Goal: Task Accomplishment & Management: Use online tool/utility

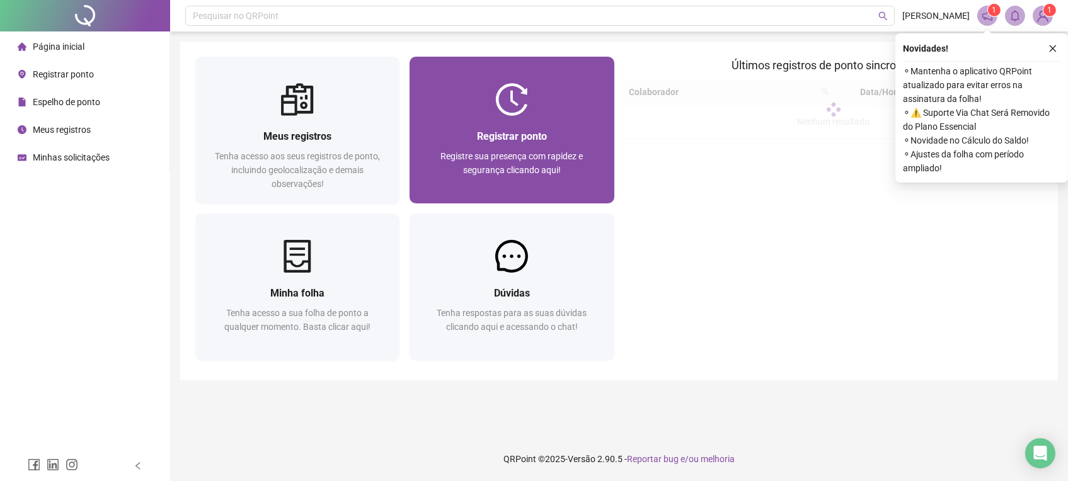
click at [493, 117] on div "Registrar ponto Registre sua presença com rapidez e segurança clicando aqui!" at bounding box center [512, 160] width 204 height 88
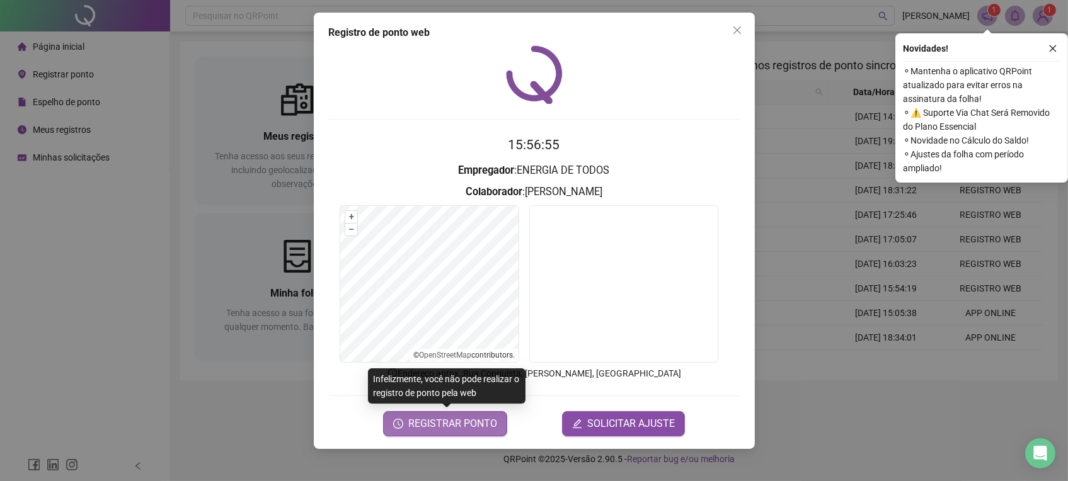
click at [399, 426] on icon "clock-circle" at bounding box center [398, 424] width 10 height 10
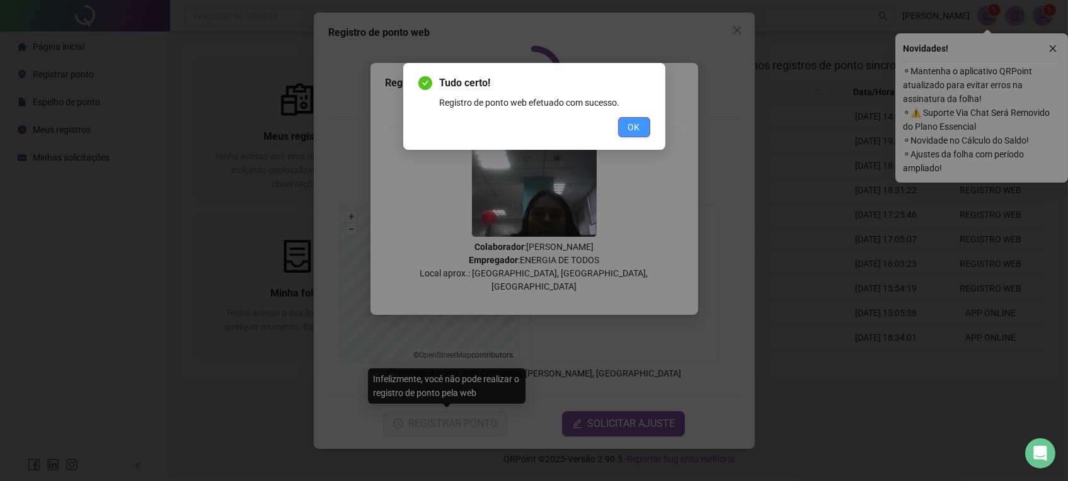
click at [632, 125] on span "OK" at bounding box center [634, 127] width 12 height 14
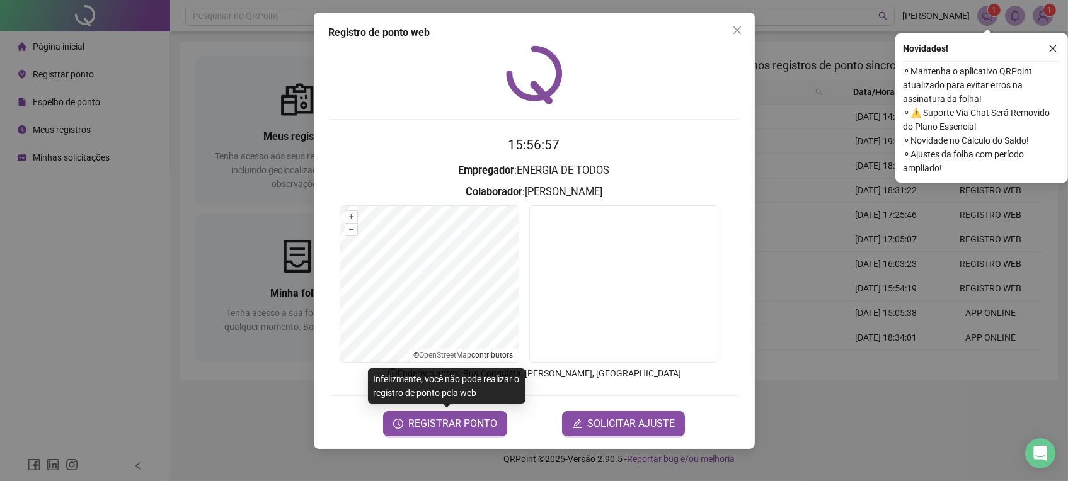
click at [744, 33] on span "Close" at bounding box center [737, 30] width 20 height 10
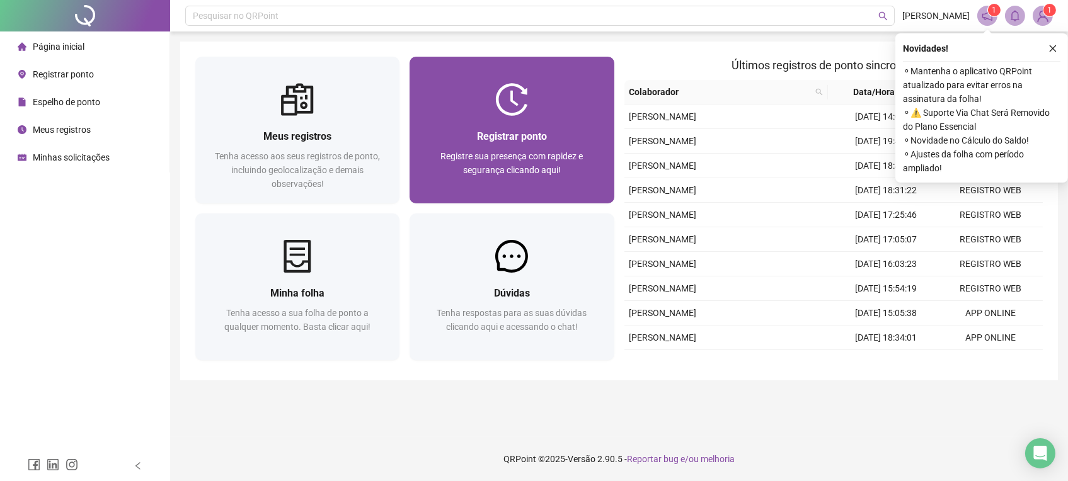
click at [474, 120] on div "Registrar ponto Registre sua presença com rapidez e segurança clicando aqui!" at bounding box center [512, 160] width 204 height 88
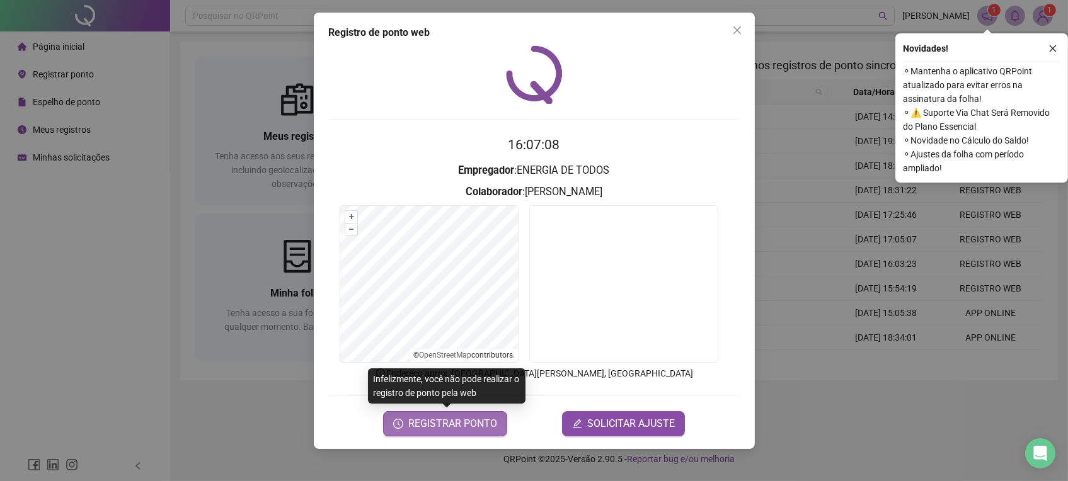
click at [399, 427] on icon "clock-circle" at bounding box center [398, 424] width 10 height 10
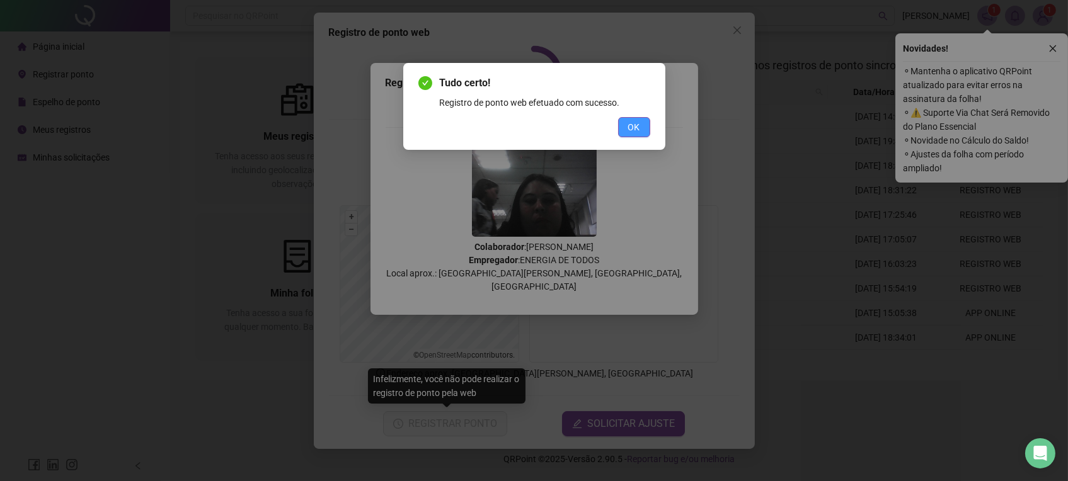
click at [628, 123] on span "OK" at bounding box center [634, 127] width 12 height 14
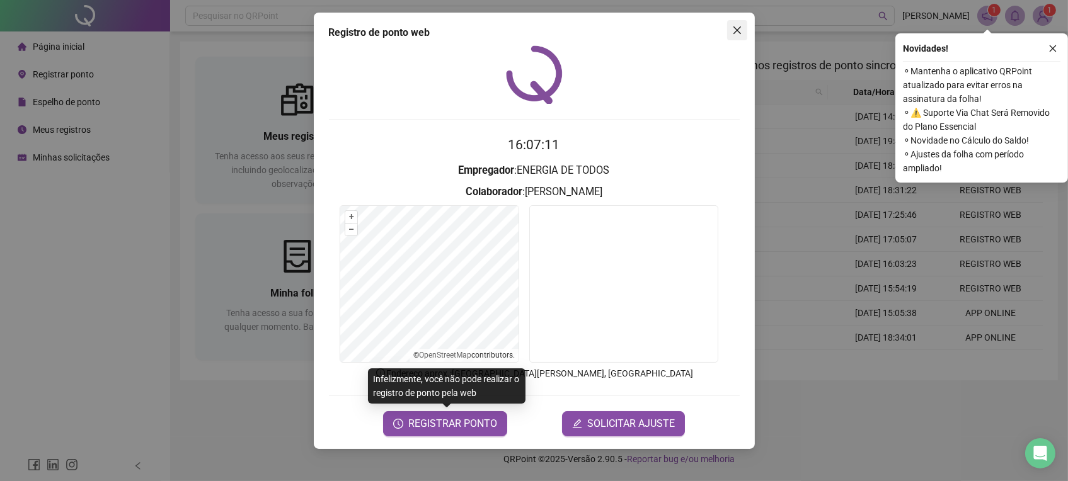
click at [736, 32] on icon "close" at bounding box center [737, 30] width 10 height 10
